Goal: Information Seeking & Learning: Learn about a topic

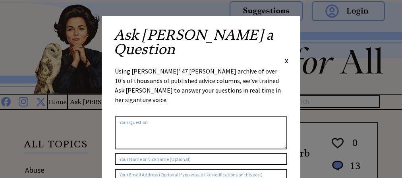
click at [288, 57] on span "X" at bounding box center [287, 61] width 4 height 8
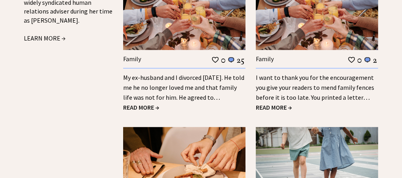
scroll to position [994, 0]
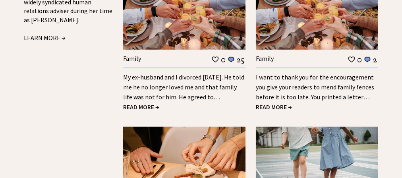
click at [154, 103] on span "READ MORE →" at bounding box center [141, 107] width 36 height 8
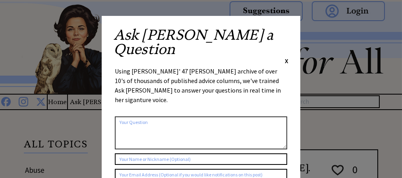
click at [285, 57] on span "X" at bounding box center [287, 61] width 4 height 8
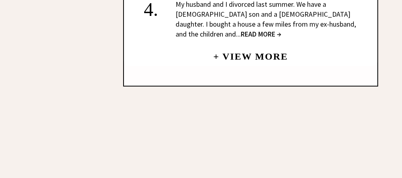
scroll to position [1193, 0]
